Goal: Navigation & Orientation: Understand site structure

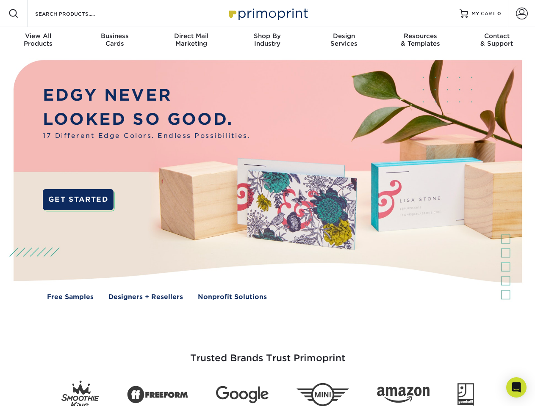
click at [267, 203] on img at bounding box center [267, 186] width 529 height 265
click at [14, 14] on span at bounding box center [13, 13] width 10 height 10
click at [521, 14] on span at bounding box center [522, 14] width 12 height 12
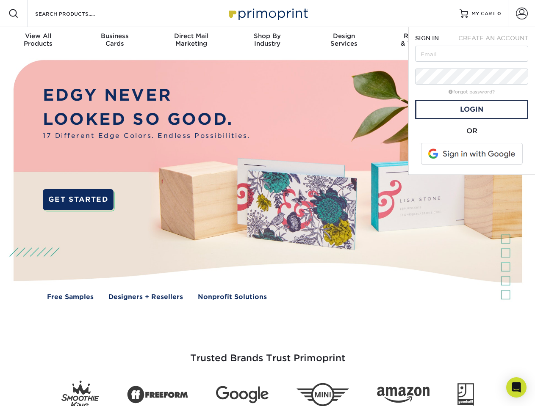
click at [38, 41] on div "View All Products" at bounding box center [38, 39] width 76 height 15
click at [114, 41] on div "Business Cards" at bounding box center [114, 39] width 76 height 15
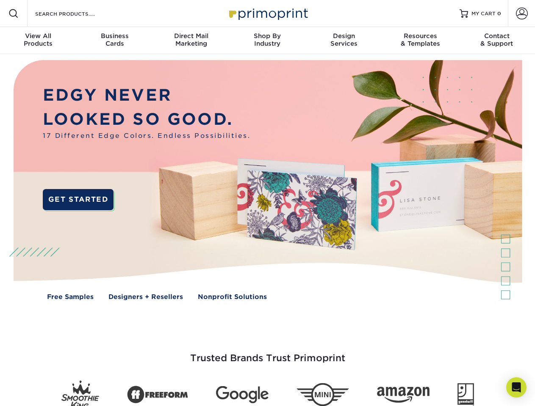
click at [191, 41] on div "Direct Mail Marketing" at bounding box center [191, 39] width 76 height 15
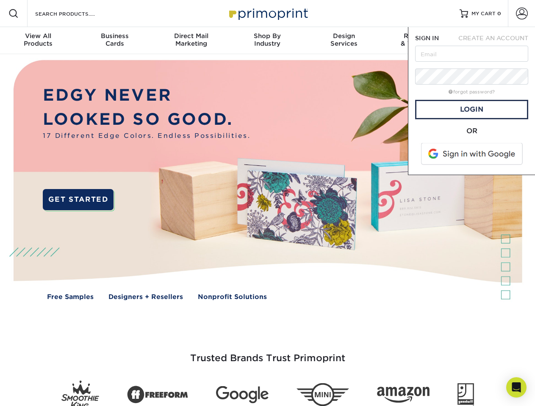
click at [267, 41] on div "Shop By Industry" at bounding box center [267, 39] width 76 height 15
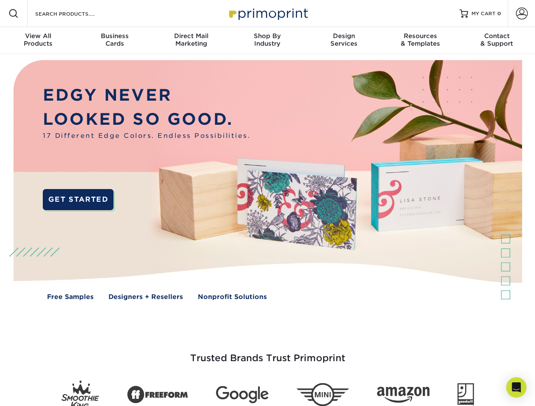
click at [344, 41] on div "Design Services" at bounding box center [344, 39] width 76 height 15
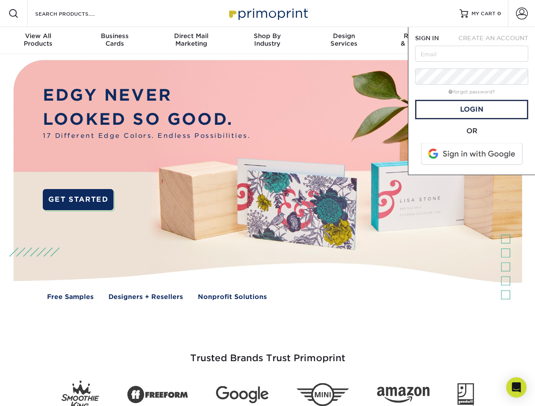
click at [420, 41] on span "SIGN IN" at bounding box center [427, 38] width 24 height 7
click at [497, 41] on div "Contact & Support" at bounding box center [496, 39] width 76 height 15
